Goal: Information Seeking & Learning: Check status

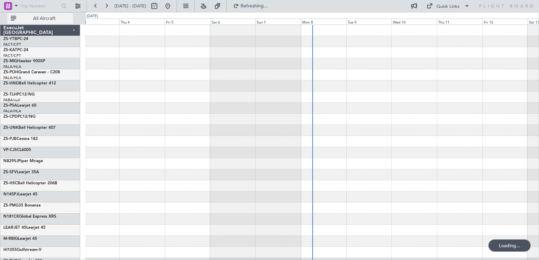
click at [57, 19] on span "All Aircraft" at bounding box center [45, 18] width 54 height 5
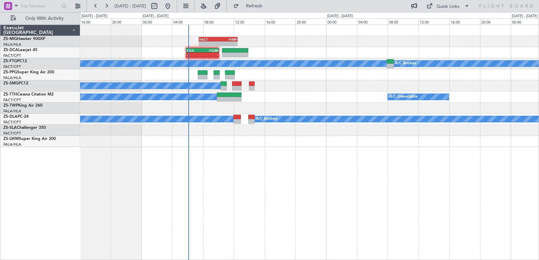
click at [306, 110] on div "- - FACT 07:30 Z FIMP 12:30 Z - - FSIA 05:50 Z FQBR 10:05 Z FACT 03:30 Z FQNC 0…" at bounding box center [309, 86] width 458 height 122
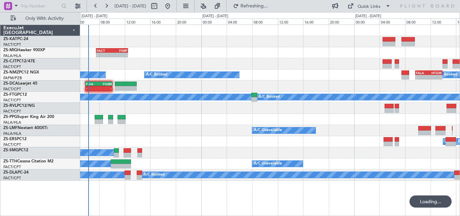
click at [241, 98] on div "- - FACT 07:30 Z FIMP 12:30 Z A/C Booked A/C Booked A/C Booked - - FALA 09:40 Z…" at bounding box center [269, 103] width 379 height 156
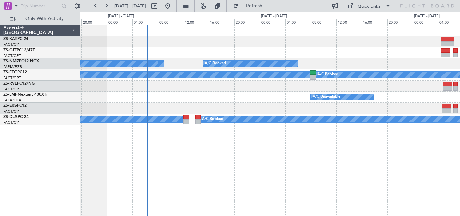
click at [445, 123] on div "A/C Booked A/C Booked A/C Booked - - FALA 09:40 Z HTGW 13:55 Z A/C Booked A/C B…" at bounding box center [269, 75] width 379 height 100
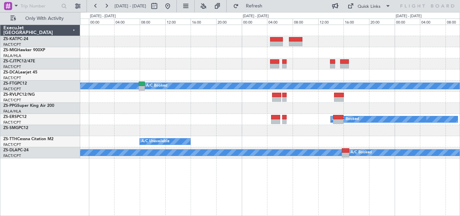
click at [182, 122] on div "- - FACT 07:30 Z FIMP 12:30 Z FSIA 05:50 Z FQBR 10:05 Z - - A/C Booked A/C Book…" at bounding box center [269, 91] width 379 height 133
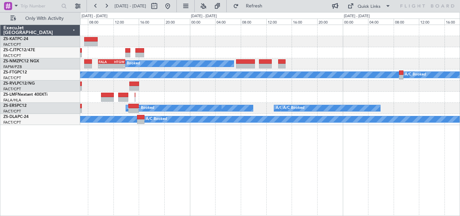
click at [158, 154] on div "A/C Booked - - FALA 09:40 Z HTGW 13:55 Z A/C Booked A/C Booked A/C Unavailable …" at bounding box center [270, 120] width 380 height 191
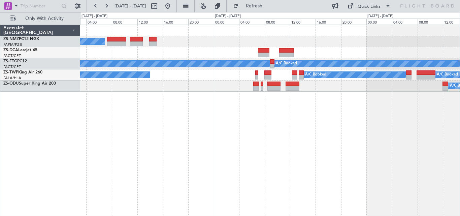
click at [120, 133] on div "A/C Booked FALA 09:40 Z HTGW 13:55 Z - - A/C Booked A/C Booked A/C Booked A/C B…" at bounding box center [270, 120] width 380 height 191
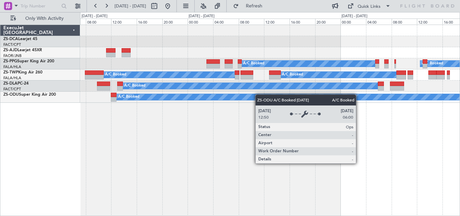
click at [215, 100] on div "A/C Booked A/C Booked A/C Booked A/C Booked A/C Booked A/C Booked A/C Booked A/…" at bounding box center [269, 64] width 379 height 78
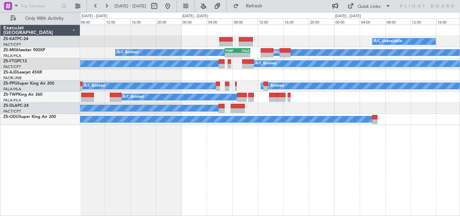
click at [154, 104] on div "A/C Unavailable A/C Unavailable A/C Booked A/C Booked A/C Booked - - FIMP 06:50…" at bounding box center [269, 75] width 379 height 100
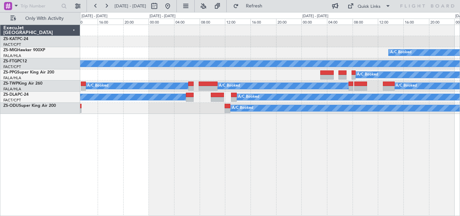
click at [459, 138] on div "A/C Booked - - FIMP 06:50 Z FALE 10:50 Z A/C Booked A/C Booked A/C Booked A/C B…" at bounding box center [230, 114] width 460 height 204
click at [331, 133] on div "A/C Booked - - FIMP 06:50 Z FALE 10:50 Z A/C Booked A/C Booked A/C Booked A/C B…" at bounding box center [270, 120] width 380 height 191
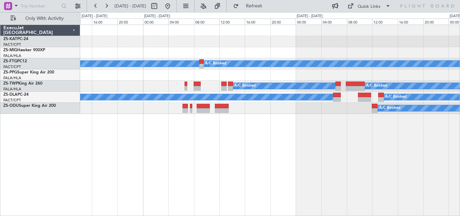
click at [359, 137] on div "A/C Booked A/C Booked A/C Booked A/C Booked A/C Booked A/C Booked A/C Booked A/…" at bounding box center [270, 120] width 380 height 191
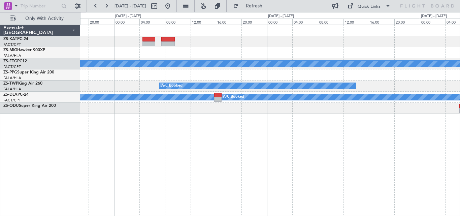
click at [332, 139] on div "A/C Booked A/C Booked A/C Booked A/C Booked A/C Booked A/C Booked A/C Booked" at bounding box center [270, 120] width 380 height 191
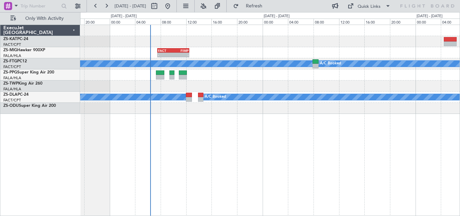
click at [307, 133] on div "- - FACT 07:30 Z FIMP 12:30 Z A/C Booked A/C Booked A/C Booked A/C Booked A/C B…" at bounding box center [270, 120] width 380 height 191
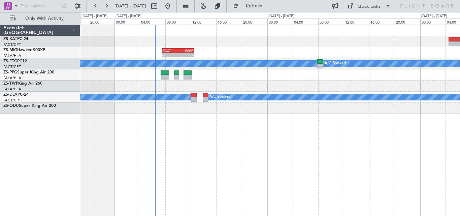
click at [292, 129] on div "- - FACT 07:30 Z FIMP 12:30 Z A/C Booked A/C Booked A/C Booked A/C Booked A/C B…" at bounding box center [270, 120] width 380 height 191
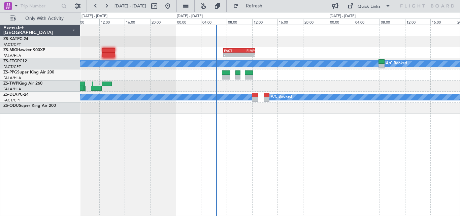
click at [295, 129] on div "- - FACT 07:30 Z FIMP 12:30 Z A/C Booked A/C Booked A/C Booked A/C Booked A/C B…" at bounding box center [270, 120] width 380 height 191
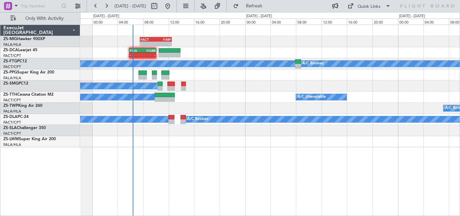
click at [309, 130] on div "- - FACT 07:30 Z FIMP 12:30 Z - - FSIA 05:50 Z FQBR 10:05 Z FACT 03:30 Z FQNC 0…" at bounding box center [269, 86] width 379 height 122
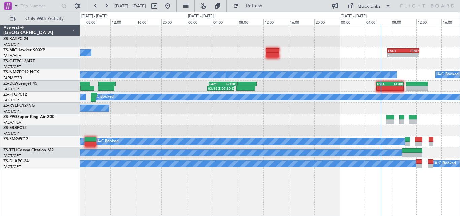
click at [459, 105] on div "- - FACT 07:30 Z FIMP 12:30 Z A/C Booked A/C Booked A/C Booked A/C Booked A/C B…" at bounding box center [230, 114] width 460 height 204
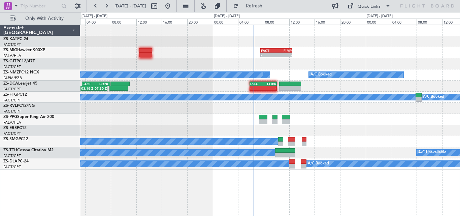
click at [138, 137] on div "- - FACT 07:30 Z FIMP 12:30 Z A/C Booked A/C Booked A/C Booked A/C Booked - - F…" at bounding box center [269, 97] width 379 height 144
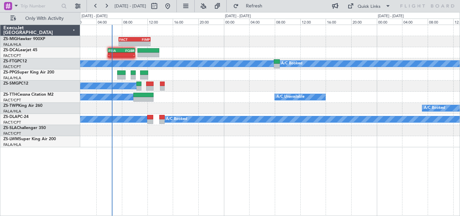
click at [218, 131] on div "- - FACT 07:30 Z FIMP 12:30 Z - - FSIA 05:50 Z FQBR 10:05 Z A/C Booked A/C Book…" at bounding box center [269, 86] width 379 height 122
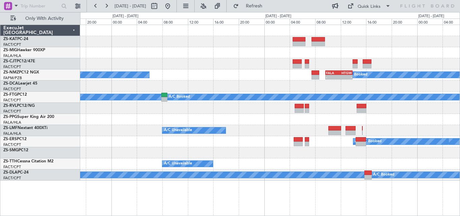
click at [259, 143] on div "- - FACT 07:30 Z FIMP 12:30 Z A/C Booked A/C Booked - - FALA 09:40 Z HTGW 13:55…" at bounding box center [269, 103] width 379 height 156
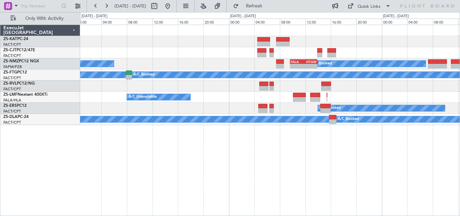
click at [336, 89] on div at bounding box center [269, 85] width 379 height 11
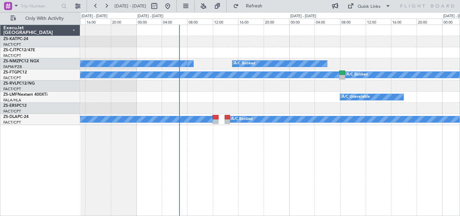
click at [255, 77] on div "A/C Booked A/C Booked A/C Booked - - FALA 09:40 Z HTGW 13:55 Z A/C Booked A/C B…" at bounding box center [269, 75] width 379 height 100
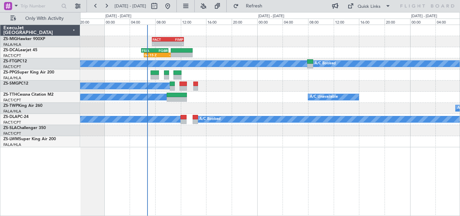
click at [252, 92] on div "- - FACT 07:30 Z FIMP 12:30 Z 06:15 Z - FSIA 05:50 Z FQBR 10:05 Z FACT 03:30 Z …" at bounding box center [269, 86] width 379 height 122
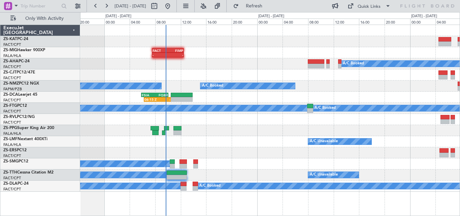
click at [221, 139] on div "- - FACT 07:30 Z FIMP 12:30 Z A/C Booked A/C Booked A/C Booked A/C Booked - - F…" at bounding box center [269, 108] width 379 height 167
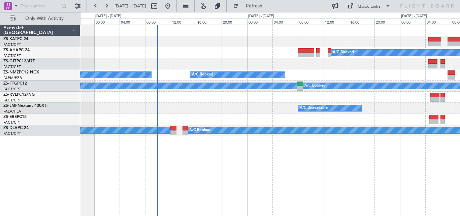
click at [363, 119] on div "A/C Booked A/C Booked A/C Booked A/C Booked - - FALA 09:40 Z HTGW 13:55 Z A/C B…" at bounding box center [269, 80] width 379 height 111
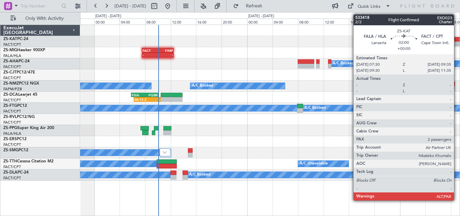
click at [457, 41] on div at bounding box center [453, 39] width 13 height 5
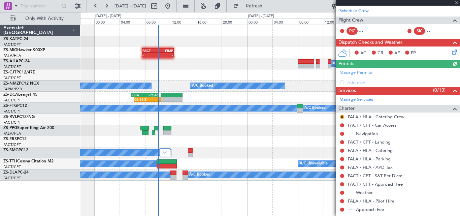
scroll to position [145, 0]
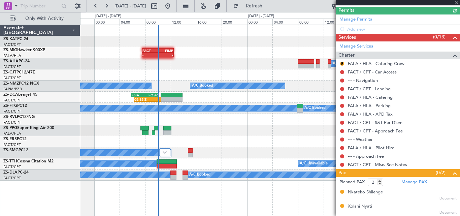
click at [379, 192] on div "Nkateko Shilenge" at bounding box center [365, 192] width 35 height 7
